Goal: Transaction & Acquisition: Purchase product/service

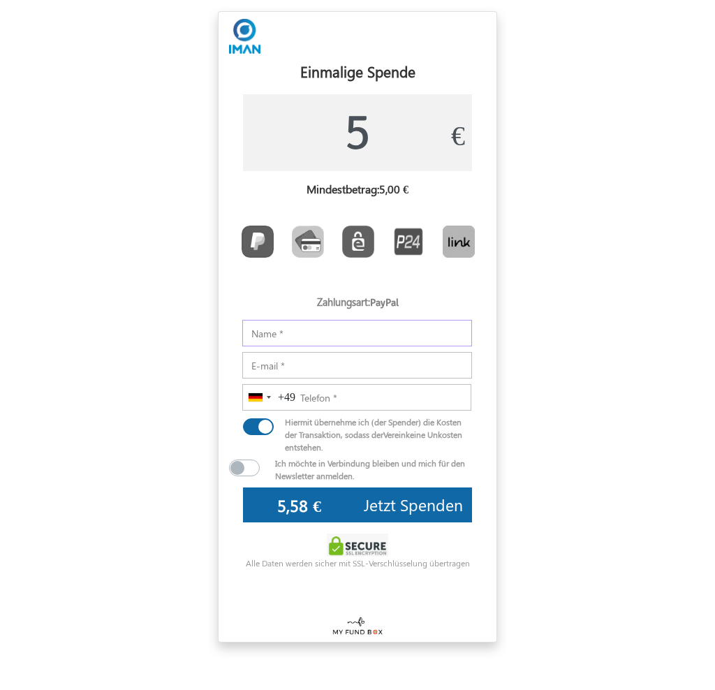
click at [299, 337] on input "Notizen" at bounding box center [357, 333] width 230 height 27
click at [390, 136] on input "5" at bounding box center [357, 132] width 229 height 77
drag, startPoint x: 314, startPoint y: 140, endPoint x: 420, endPoint y: 148, distance: 105.7
click at [420, 148] on input "9500" at bounding box center [357, 132] width 229 height 77
type input "9500"
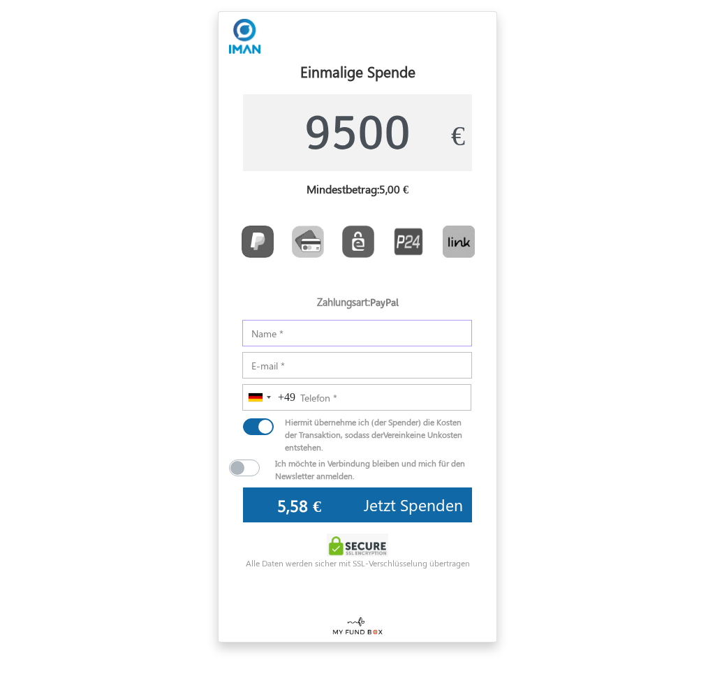
type input "9.927,85 €"
click at [301, 336] on input "Notizen" at bounding box center [357, 333] width 230 height 27
click at [273, 432] on div at bounding box center [254, 434] width 42 height 38
click at [268, 423] on label at bounding box center [279, 423] width 22 height 17
click at [254, 423] on input "checkbox" at bounding box center [248, 422] width 11 height 14
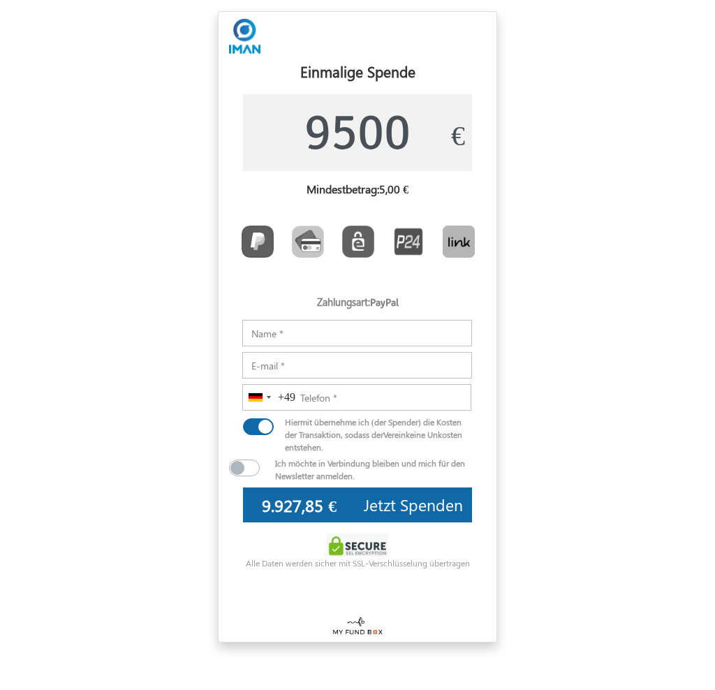
checkbox input "false"
type input "9.500,00 €"
click at [268, 423] on label at bounding box center [279, 423] width 22 height 17
click at [254, 423] on input "checkbox" at bounding box center [248, 422] width 11 height 14
checkbox input "true"
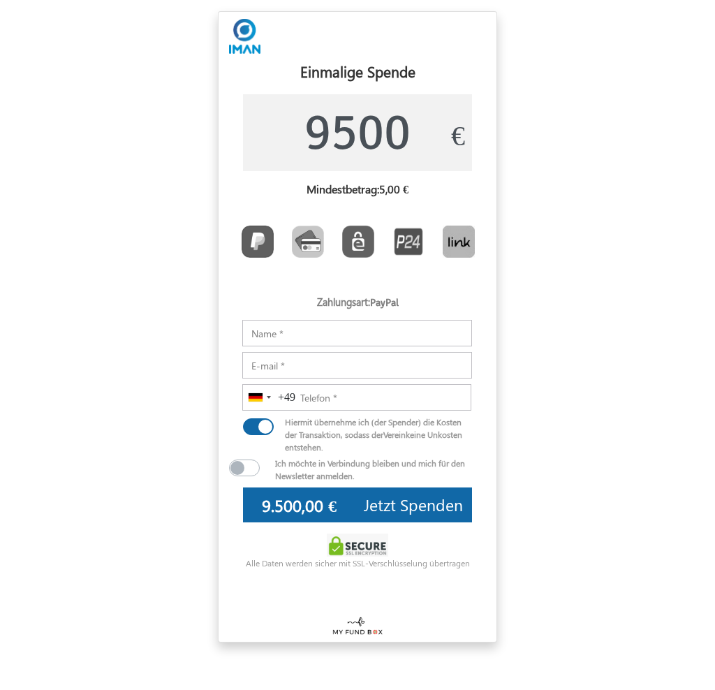
type input "9.927,85 €"
click at [268, 425] on label at bounding box center [279, 423] width 22 height 17
click at [254, 425] on input "checkbox" at bounding box center [248, 422] width 11 height 14
checkbox input "false"
type input "9.500,00 €"
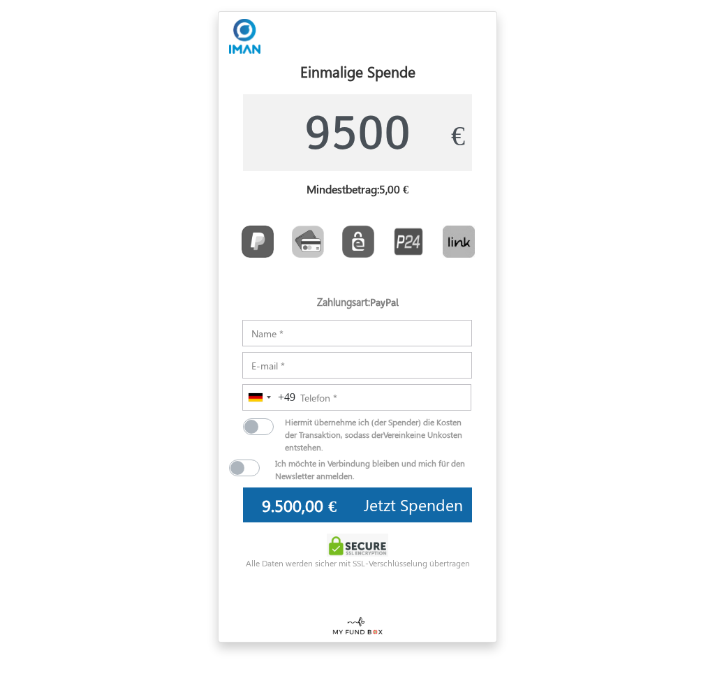
drag, startPoint x: 286, startPoint y: 422, endPoint x: 334, endPoint y: 442, distance: 52.9
click at [328, 441] on div "Hiermit übernehme ich (der Spender) die Kosten der Transaktion, sodass der Vere…" at bounding box center [378, 434] width 208 height 38
click at [336, 445] on div "Hiermit übernehme ich (der Spender) die Kosten der Transaktion, sodass der Vere…" at bounding box center [378, 434] width 208 height 38
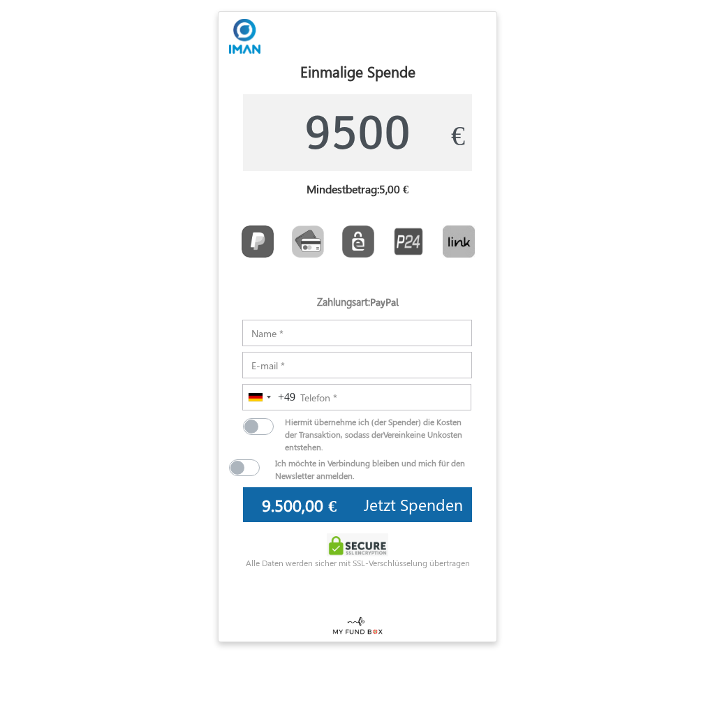
drag, startPoint x: 599, startPoint y: 100, endPoint x: 478, endPoint y: 8, distance: 152.1
click at [596, 96] on form "USD GBP EUR EN ES NL Anpassen Dein Spendenbox × #1168a7 ▼ Change Accordion Slid…" at bounding box center [357, 326] width 715 height 631
